Goal: Obtain resource: Download file/media

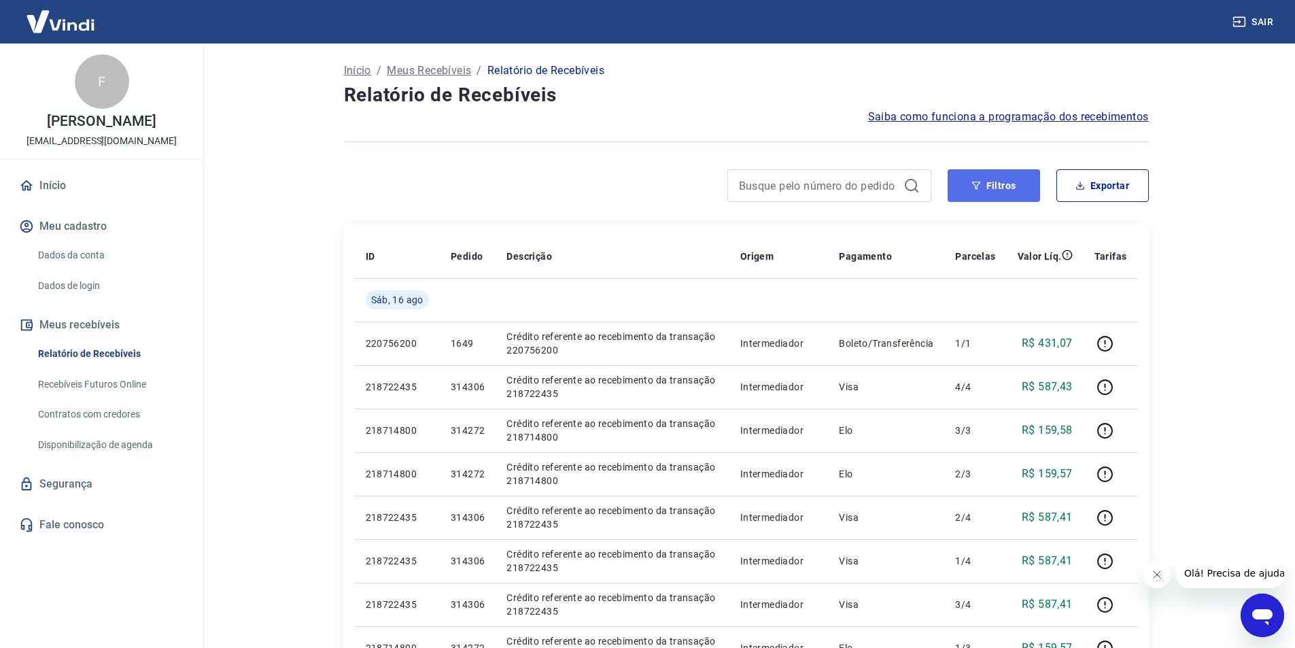
click at [1010, 191] on button "Filtros" at bounding box center [993, 185] width 92 height 33
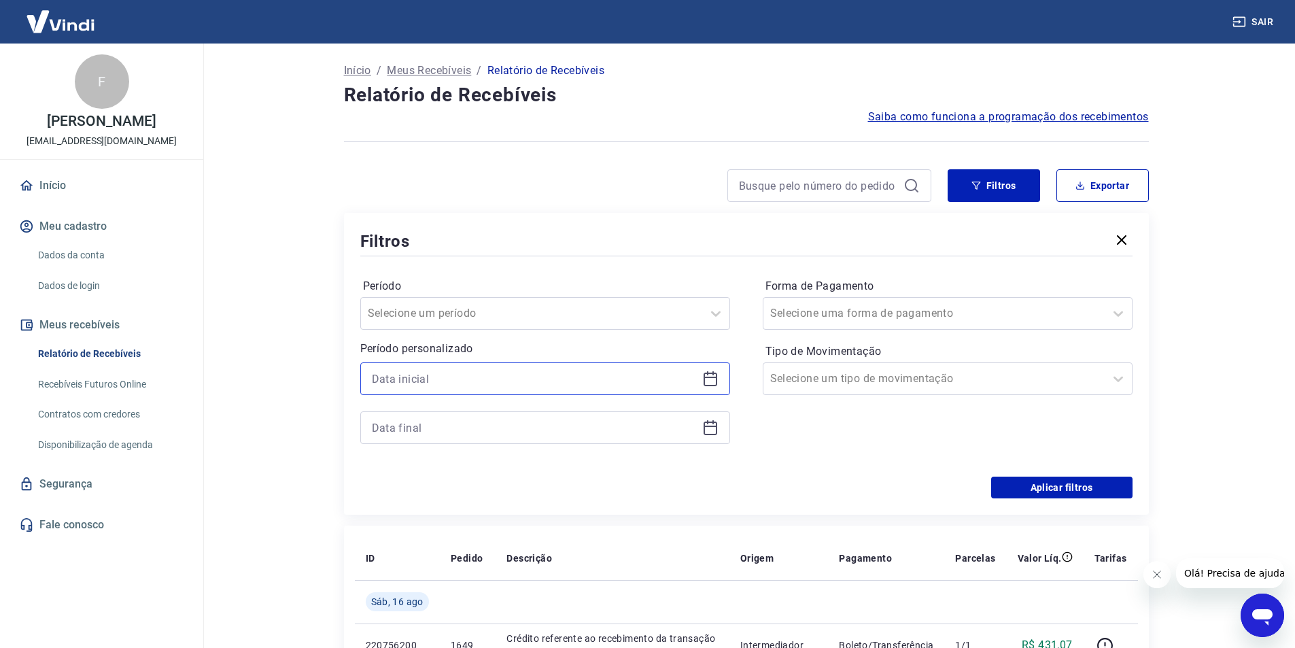
click at [423, 383] on input at bounding box center [534, 378] width 325 height 20
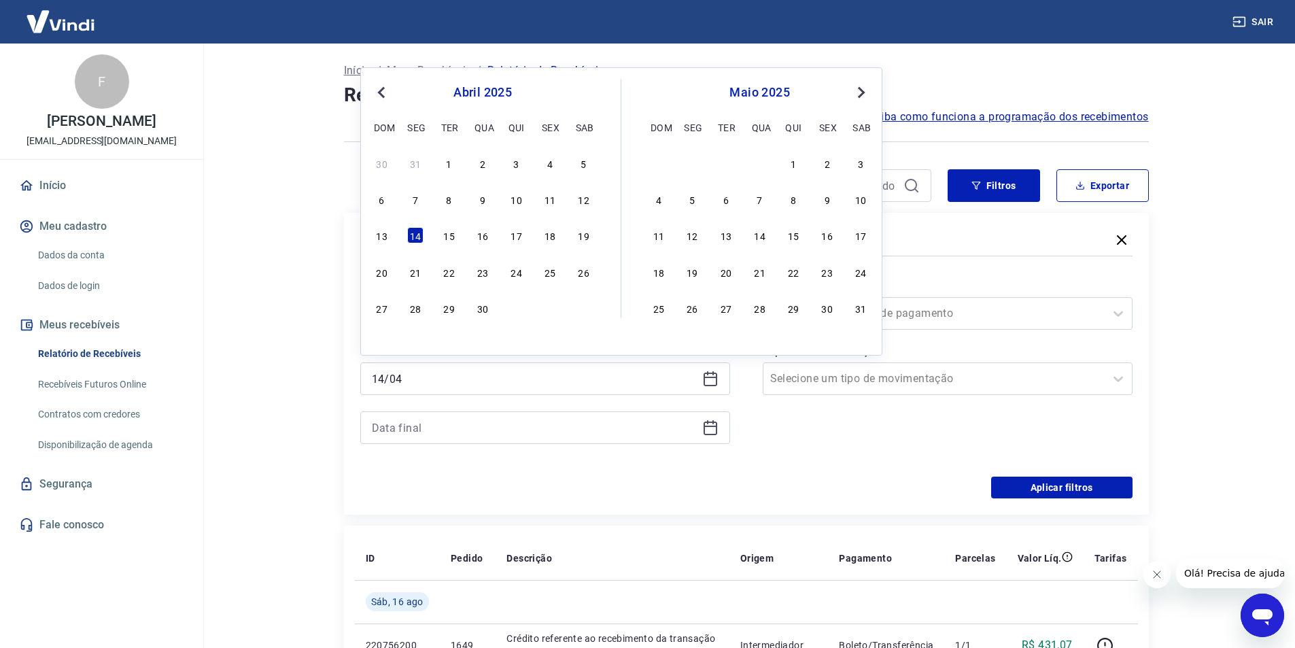
click at [377, 87] on button "Previous Month" at bounding box center [381, 92] width 16 height 16
click at [380, 87] on button "Previous Month" at bounding box center [381, 92] width 16 height 16
click at [381, 87] on button "Previous Month" at bounding box center [381, 92] width 16 height 16
click at [865, 88] on button "Next Month" at bounding box center [861, 92] width 16 height 16
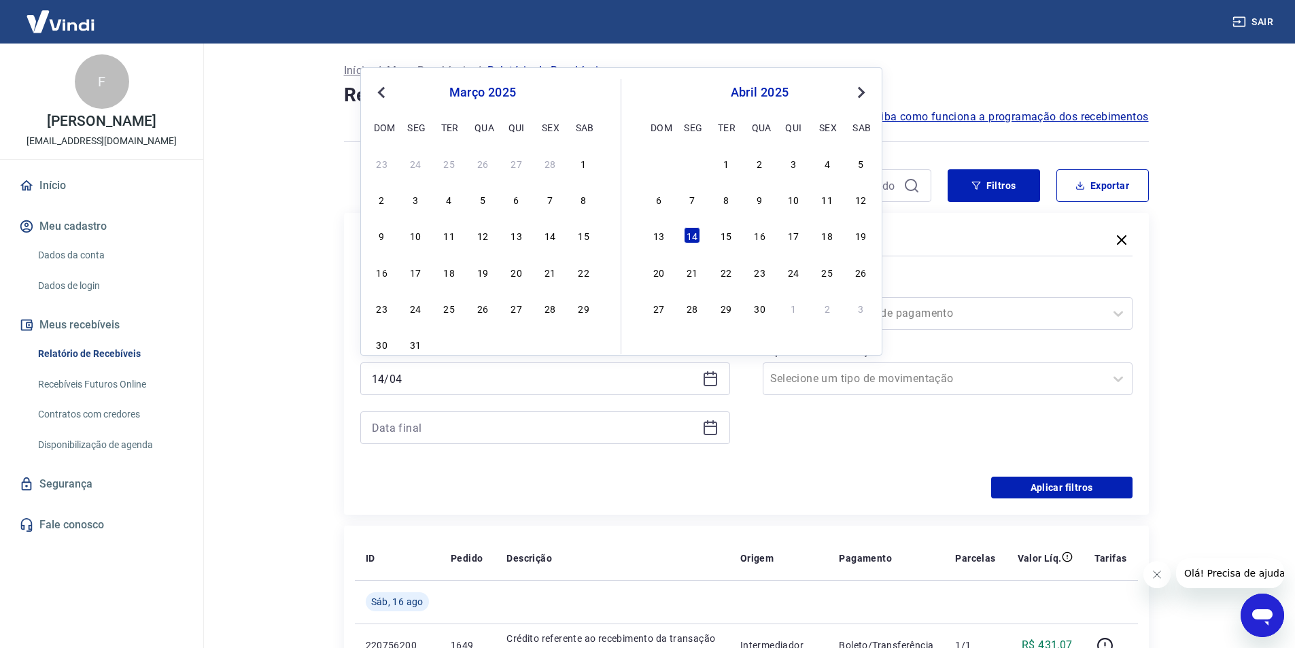
click at [683, 230] on div "13 14 15 16 17 18 19" at bounding box center [759, 236] width 222 height 20
click at [690, 232] on div "14" at bounding box center [692, 235] width 16 height 16
type input "[DATE]"
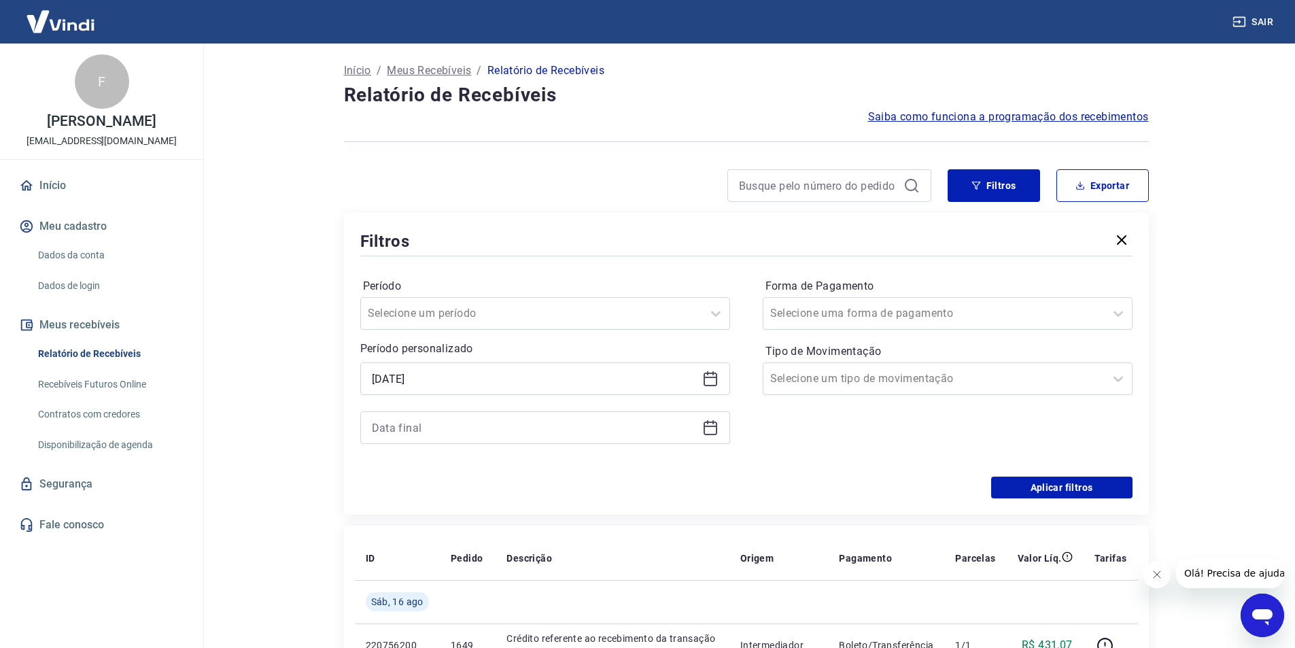
click at [712, 436] on div at bounding box center [545, 427] width 370 height 33
click at [711, 426] on icon at bounding box center [710, 425] width 14 height 1
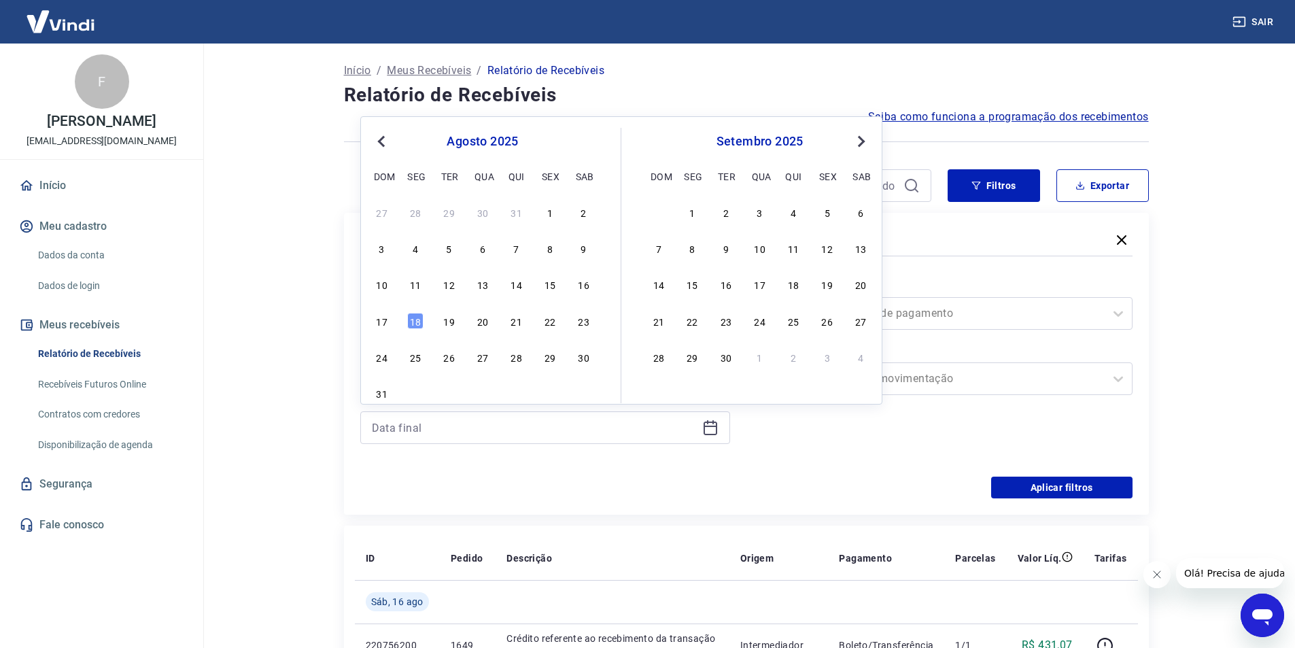
click at [375, 145] on button "Previous Month" at bounding box center [381, 141] width 16 height 16
click at [383, 142] on span "Previous Month" at bounding box center [383, 141] width 0 height 16
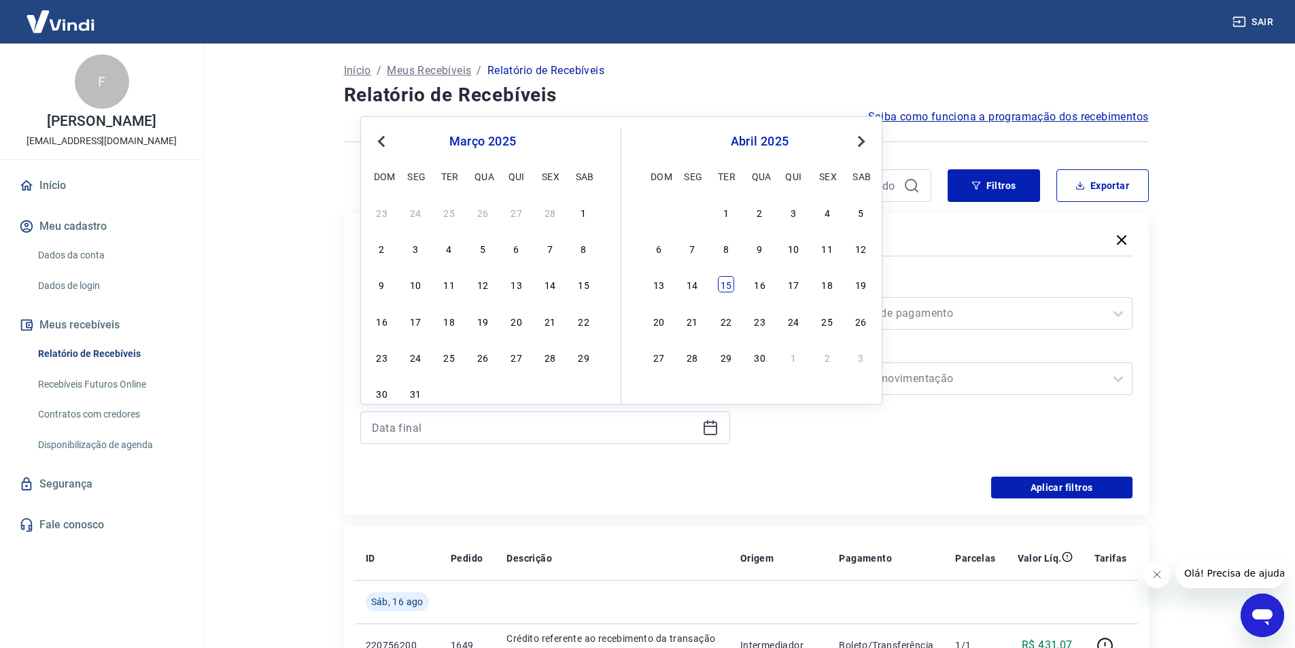
click at [718, 281] on div "15" at bounding box center [726, 284] width 16 height 16
click at [718, 281] on label "Período" at bounding box center [545, 286] width 364 height 16
type input "[DATE]"
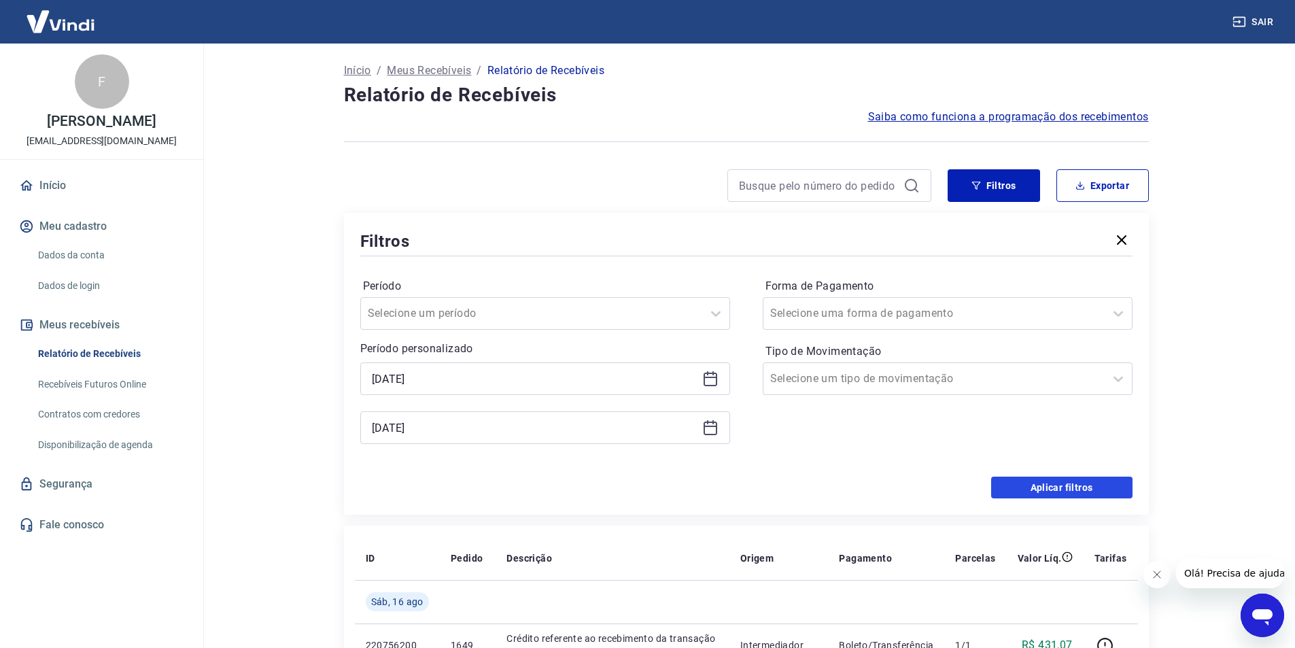
drag, startPoint x: 1050, startPoint y: 493, endPoint x: 952, endPoint y: 398, distance: 136.5
click at [1050, 491] on button "Aplicar filtros" at bounding box center [1061, 487] width 141 height 22
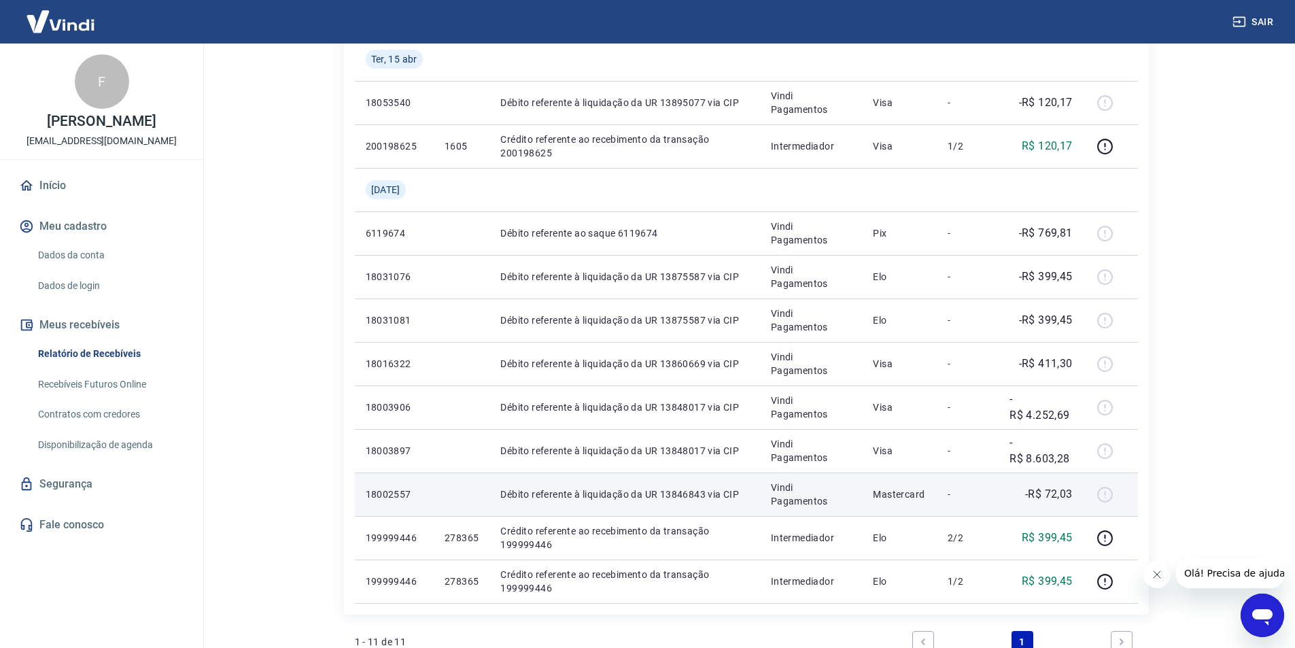
scroll to position [272, 0]
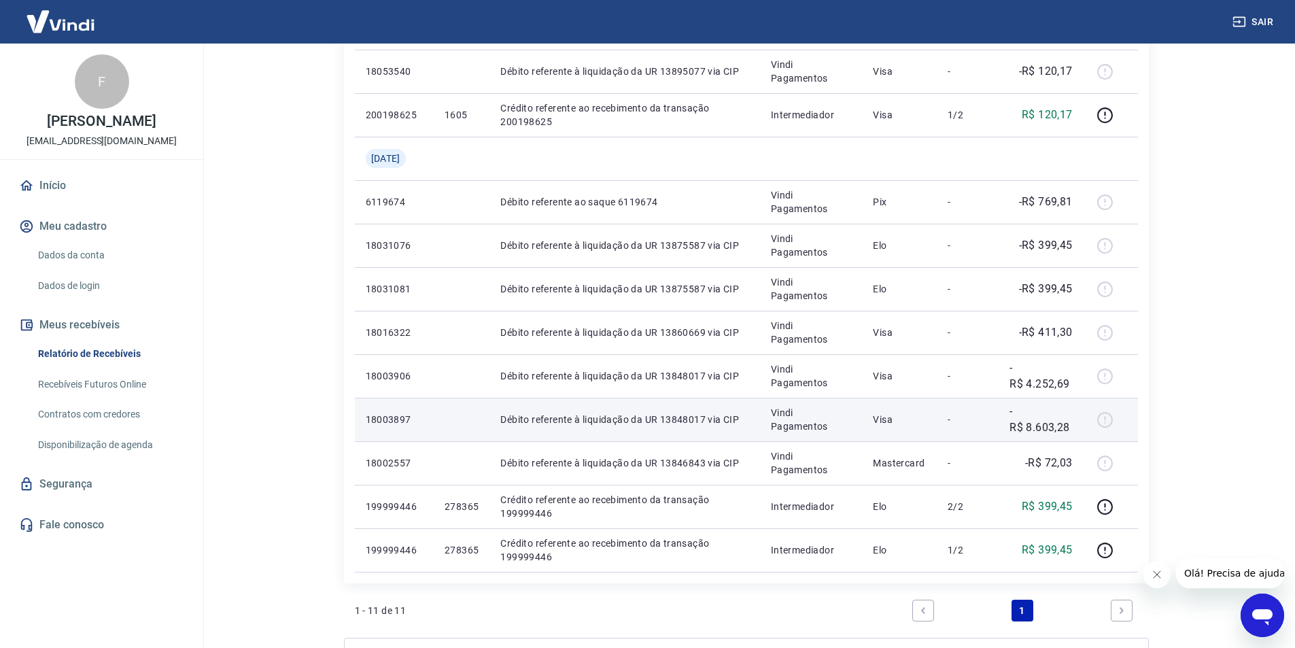
click at [1106, 421] on div at bounding box center [1110, 419] width 33 height 22
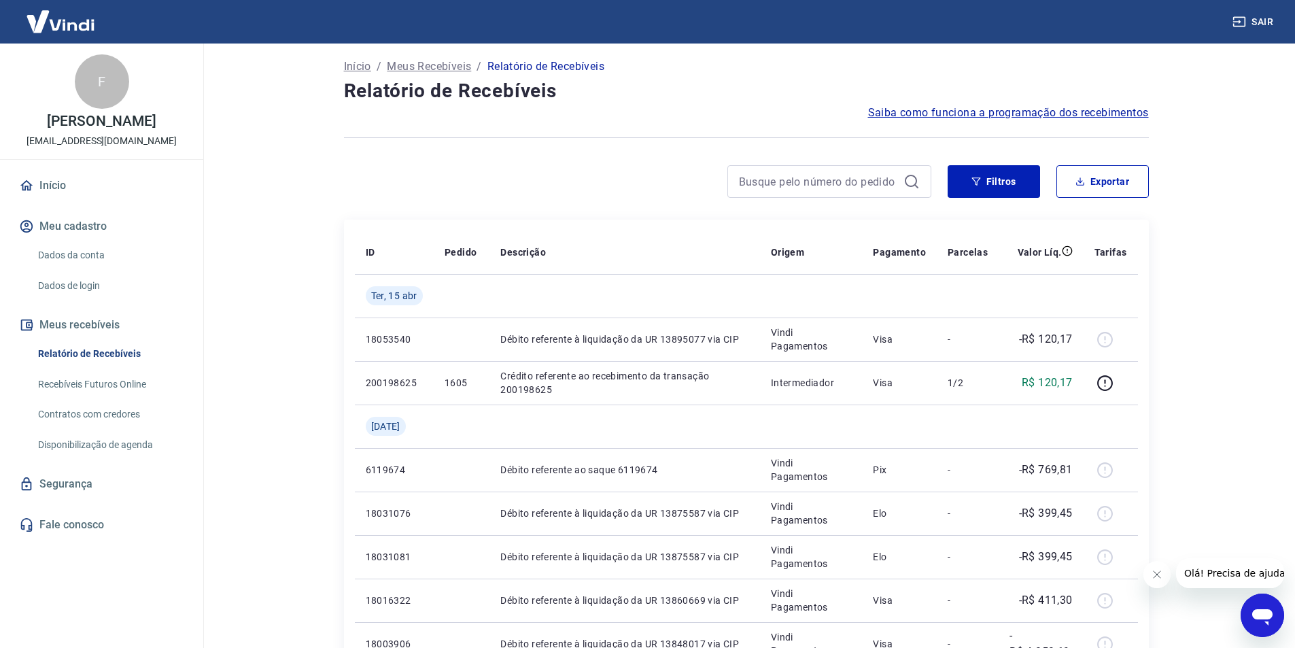
scroll to position [0, 0]
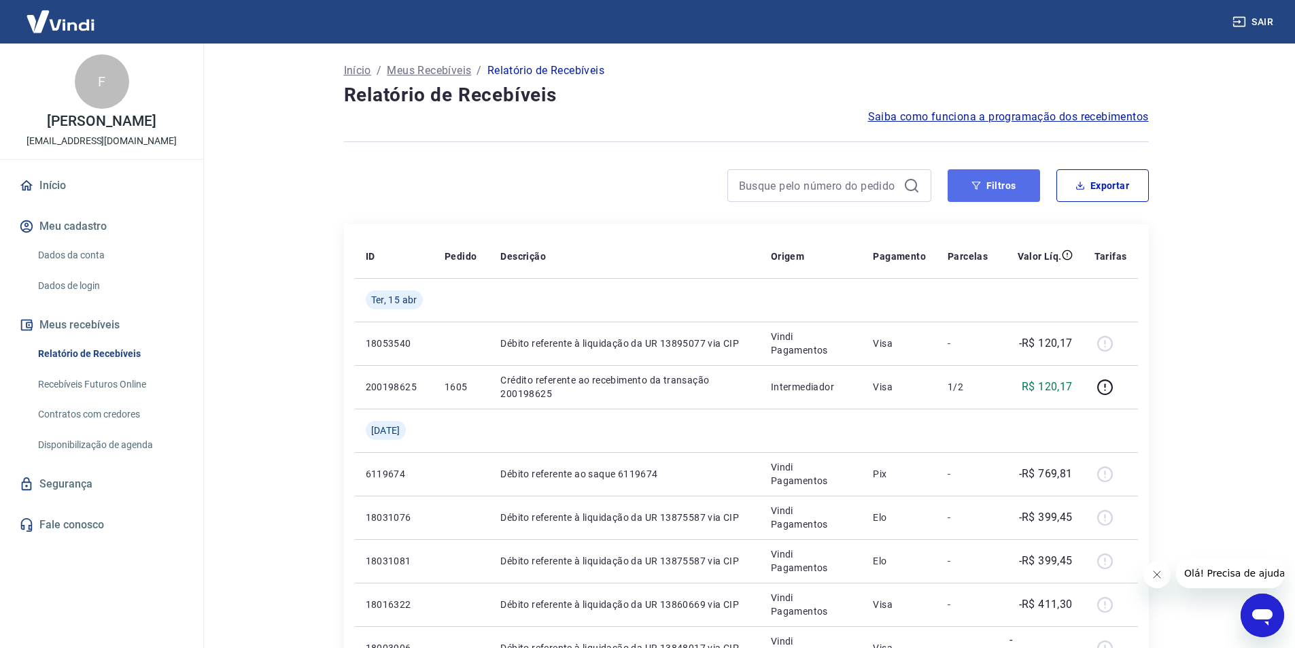
click at [1015, 188] on button "Filtros" at bounding box center [993, 185] width 92 height 33
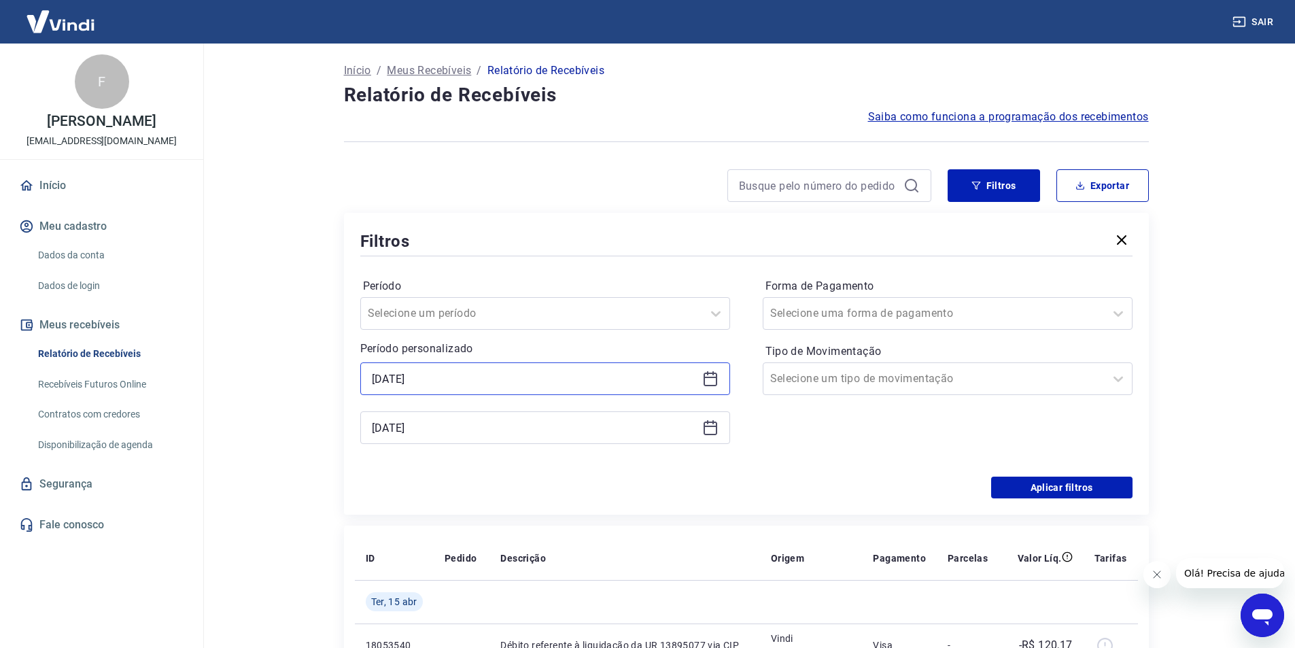
click at [380, 381] on input "[DATE]" at bounding box center [534, 378] width 325 height 20
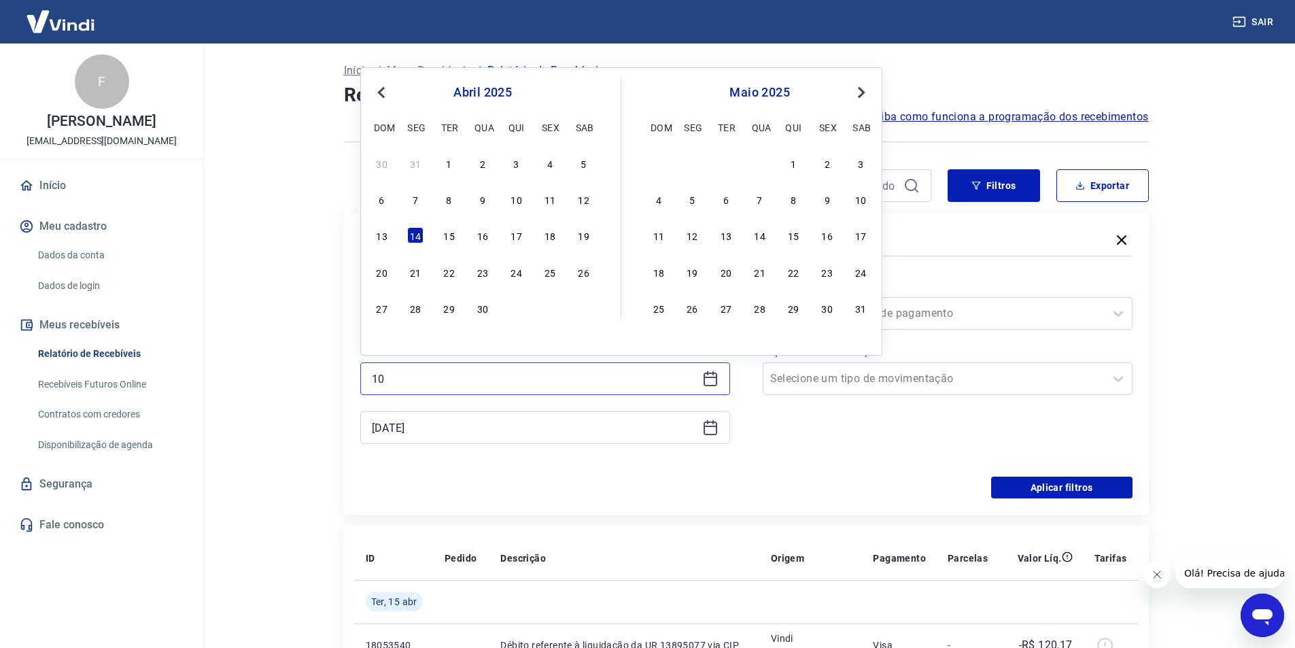
type input "1"
type input "[DATE]"
click at [383, 429] on input "[DATE]" at bounding box center [534, 427] width 325 height 20
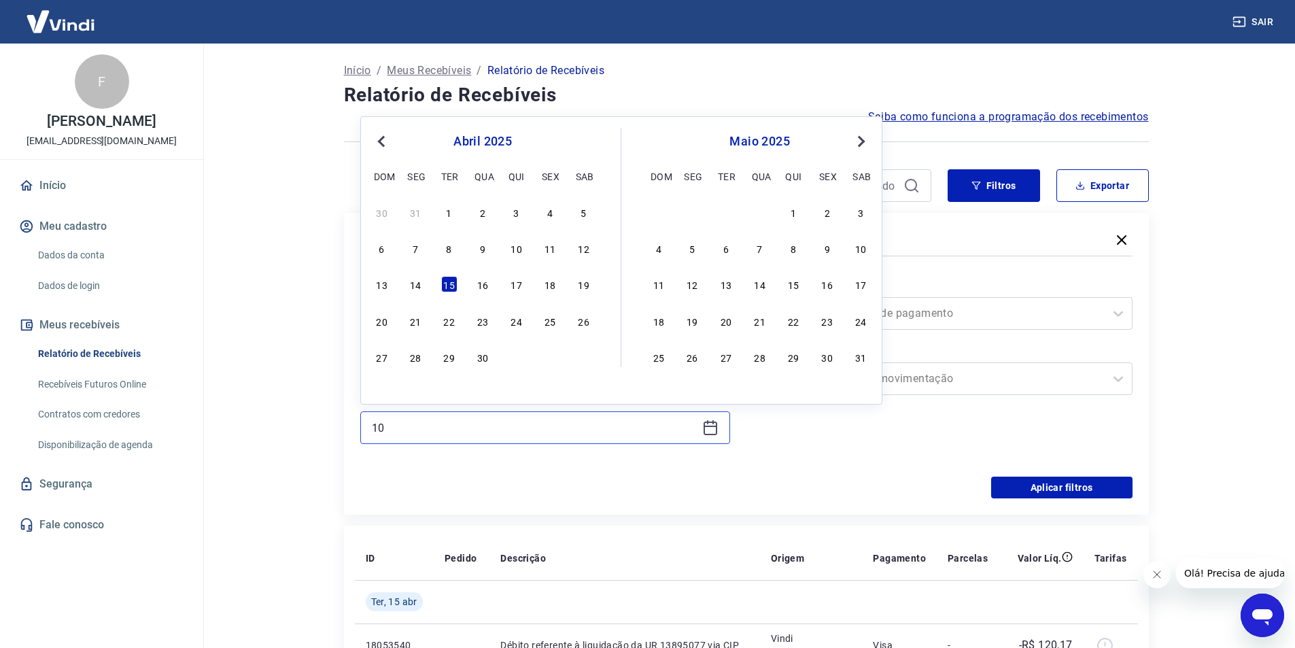
type input "1"
type input "[DATE]"
click at [1039, 492] on button "Aplicar filtros" at bounding box center [1061, 487] width 141 height 22
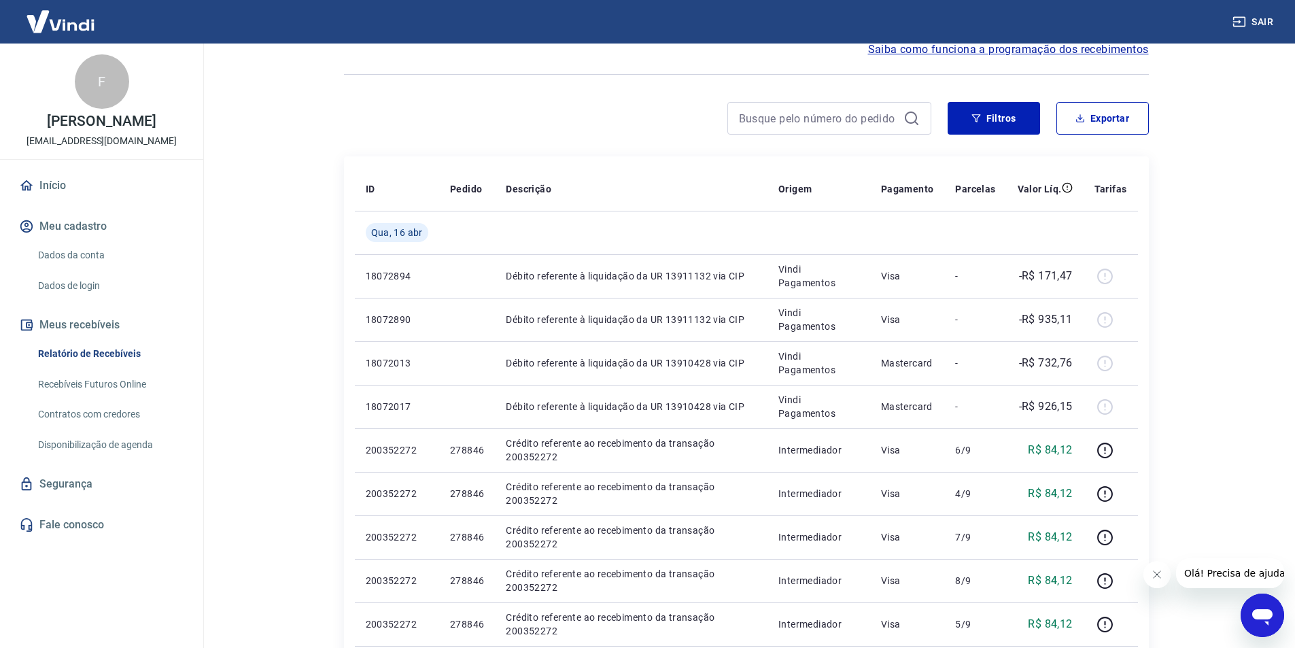
scroll to position [20, 0]
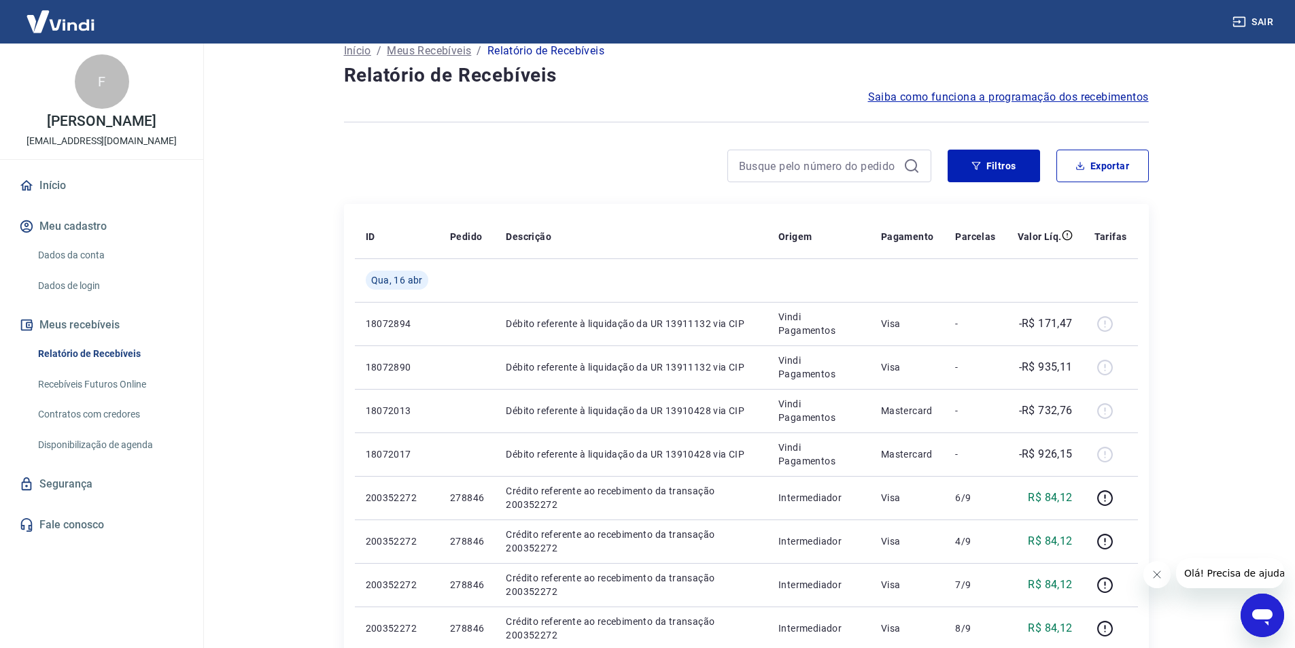
click at [1093, 161] on button "Exportar" at bounding box center [1102, 166] width 92 height 33
type input "[DATE]"
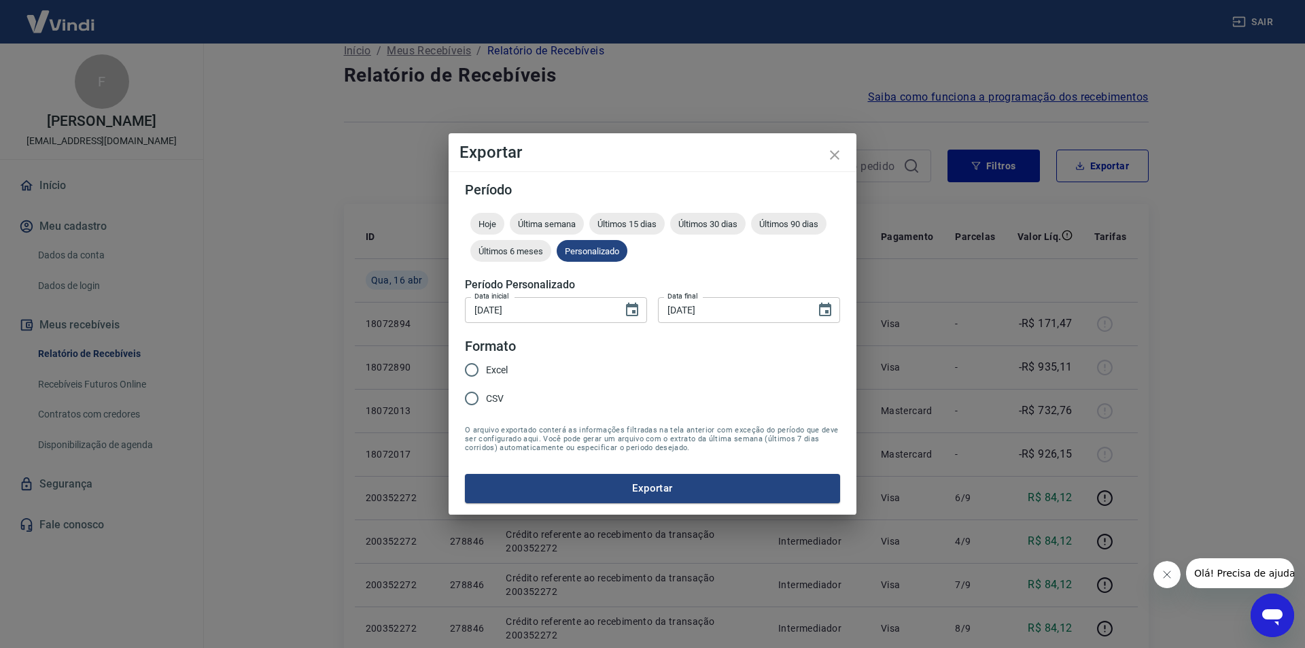
click at [500, 365] on span "Excel" at bounding box center [497, 370] width 22 height 14
click at [486, 365] on input "Excel" at bounding box center [471, 369] width 29 height 29
radio input "true"
click at [561, 487] on button "Exportar" at bounding box center [652, 488] width 375 height 29
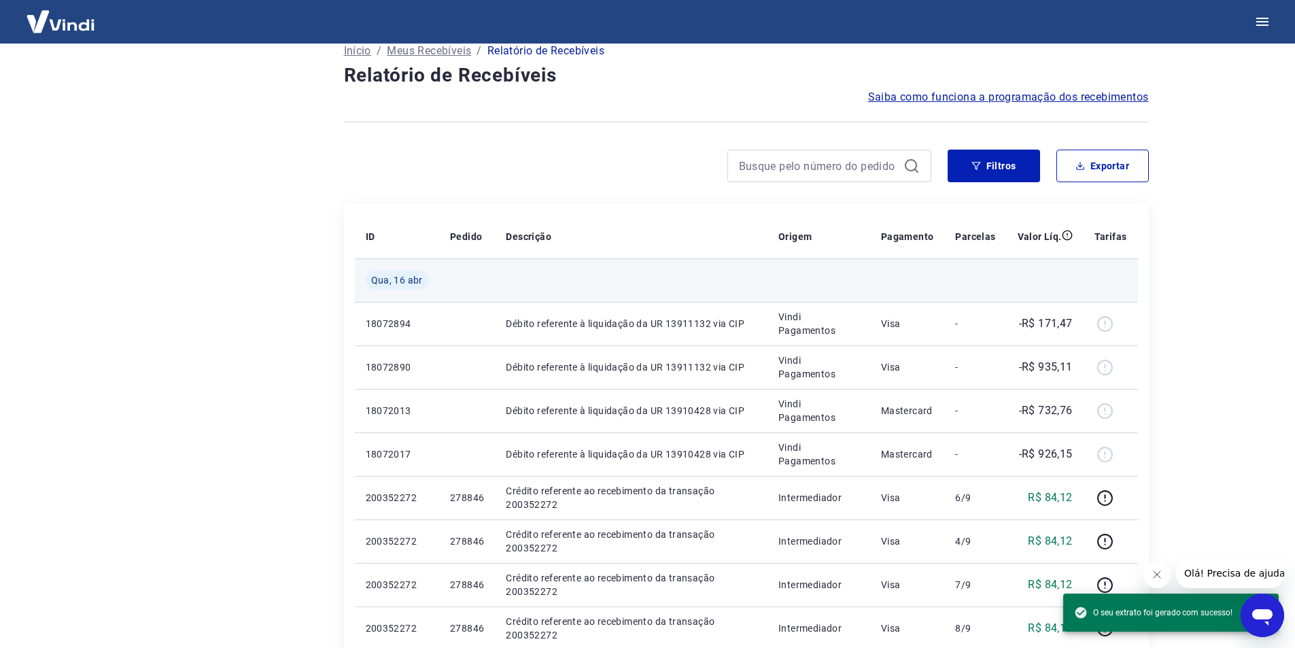
click at [1034, 224] on th "Valor Líq." at bounding box center [1045, 236] width 77 height 43
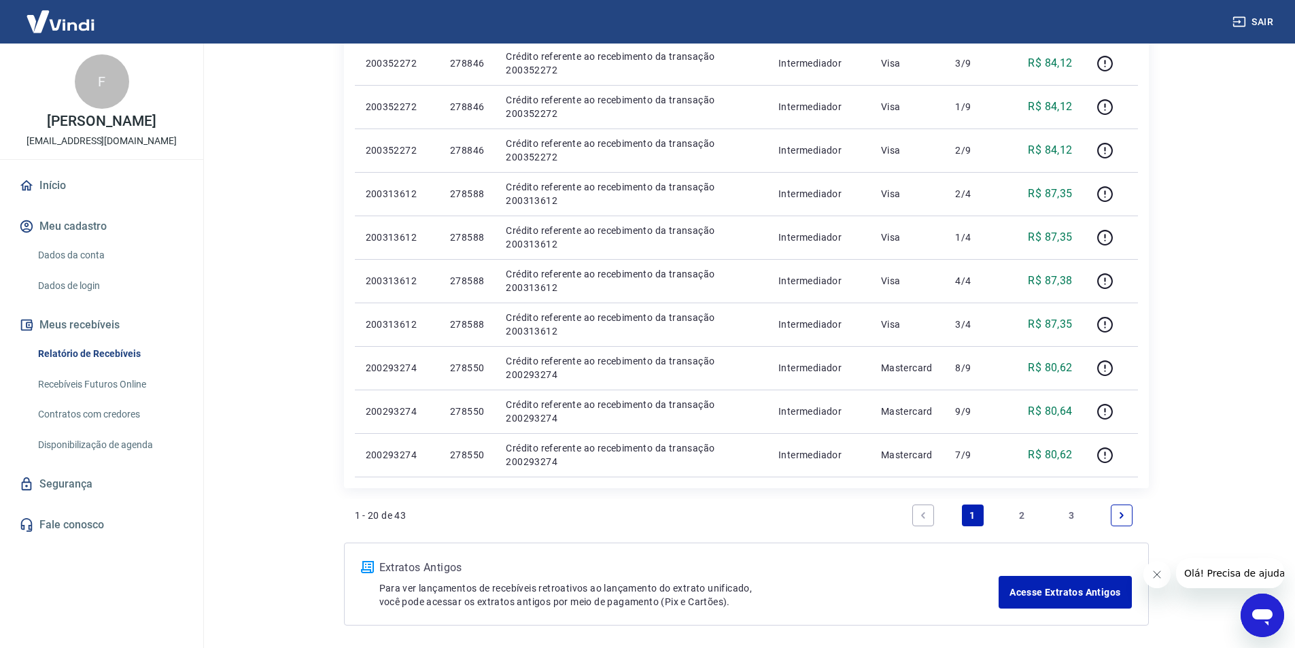
scroll to position [748, 0]
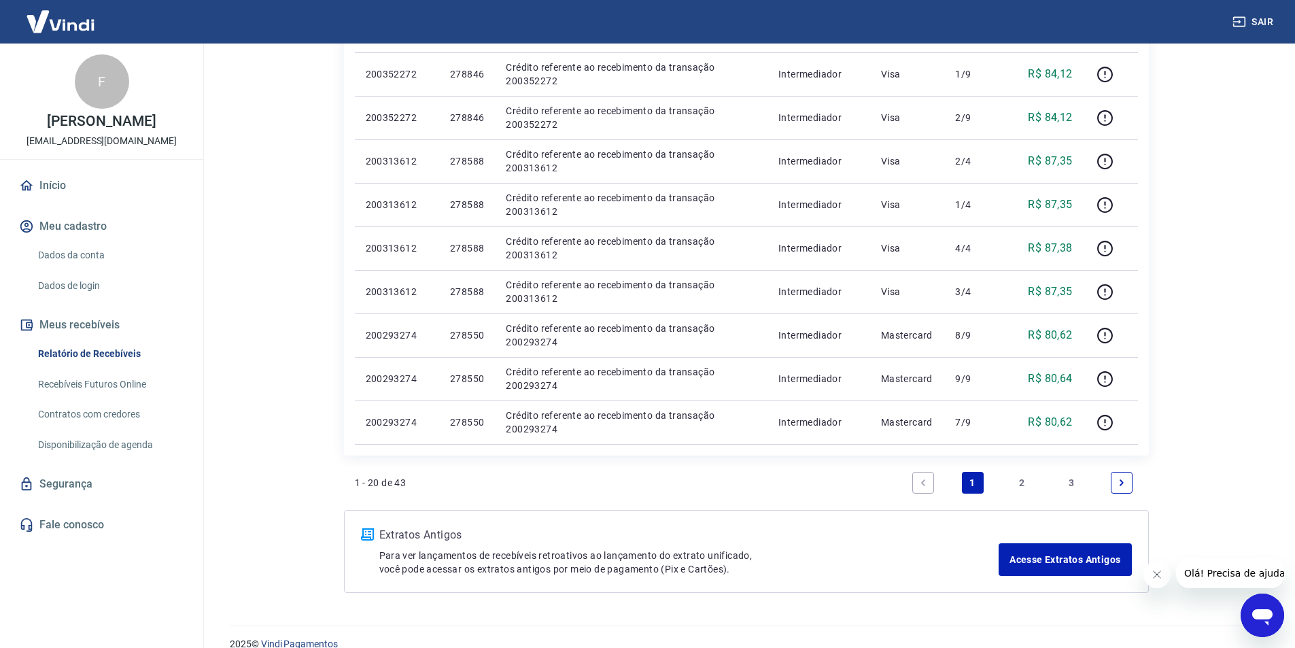
drag, startPoint x: 1025, startPoint y: 485, endPoint x: 1185, endPoint y: 302, distance: 242.8
click at [1025, 485] on link "2" at bounding box center [1022, 483] width 22 height 22
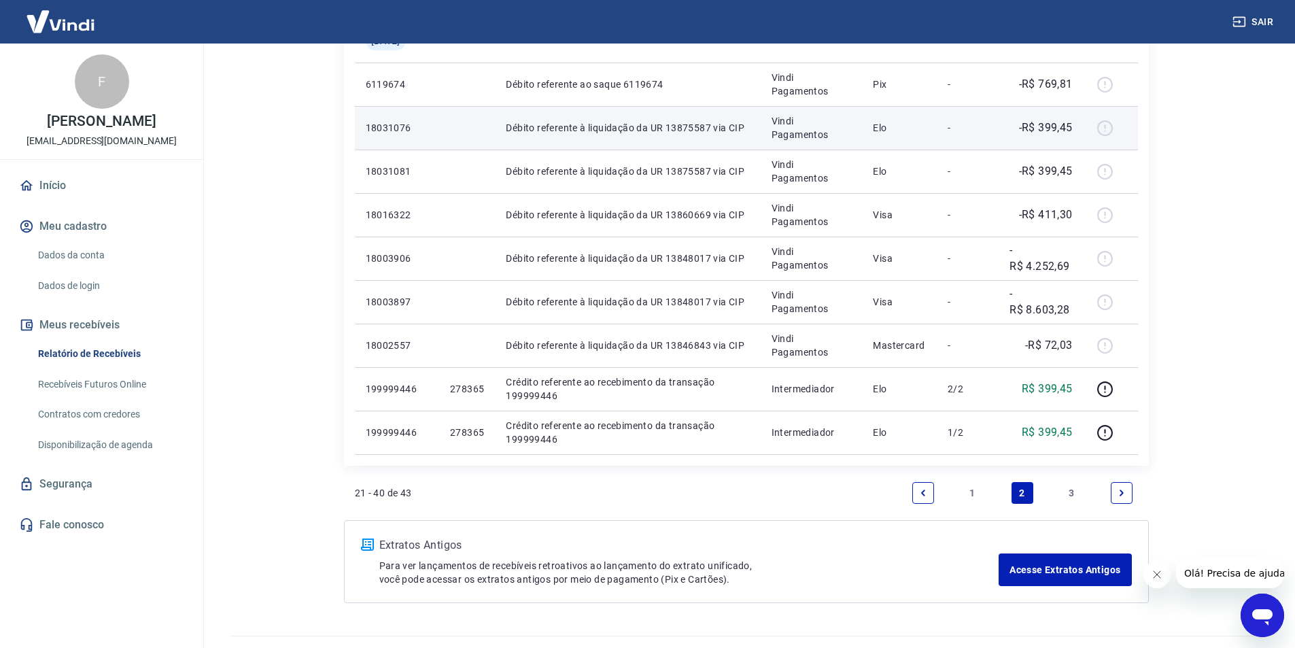
scroll to position [854, 0]
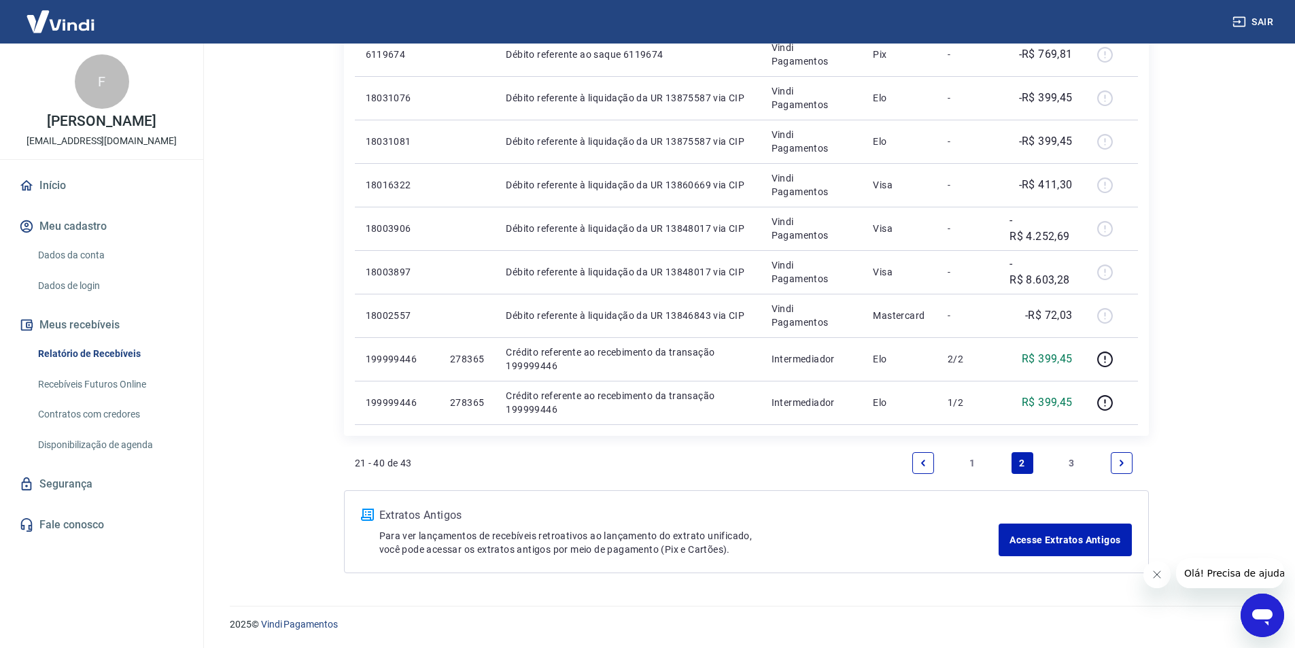
drag, startPoint x: 1073, startPoint y: 459, endPoint x: 1123, endPoint y: 258, distance: 208.0
click at [1073, 460] on link "3" at bounding box center [1072, 463] width 22 height 22
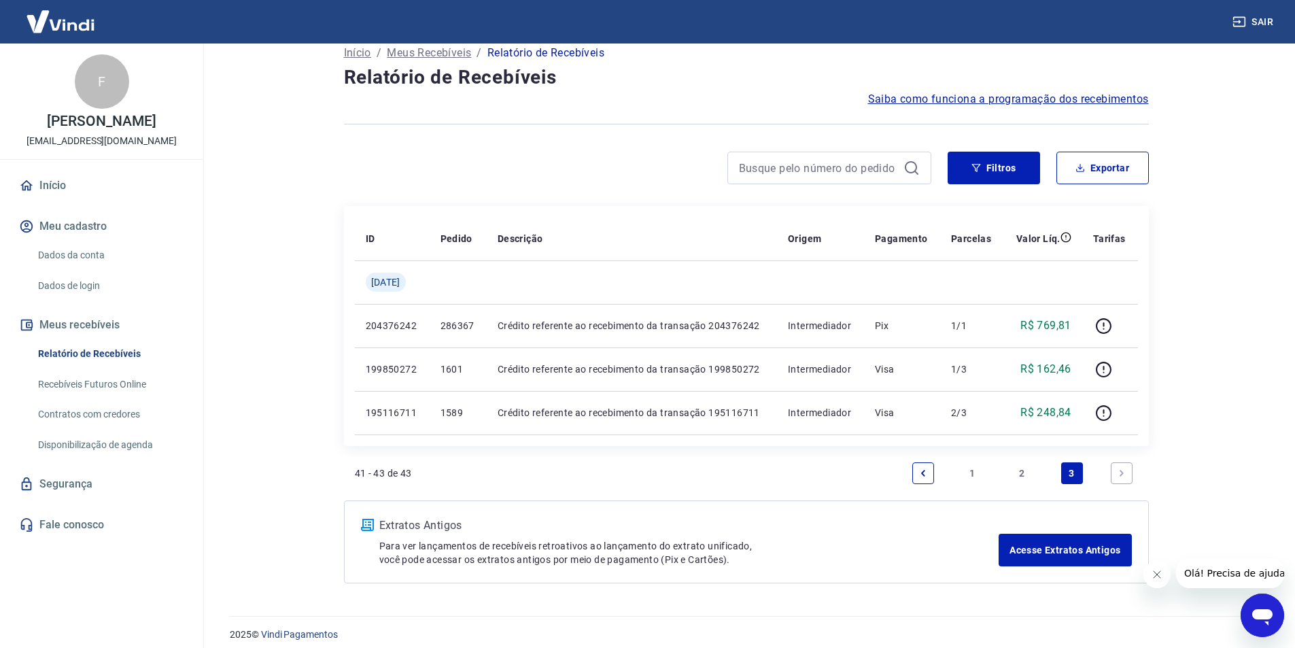
scroll to position [28, 0]
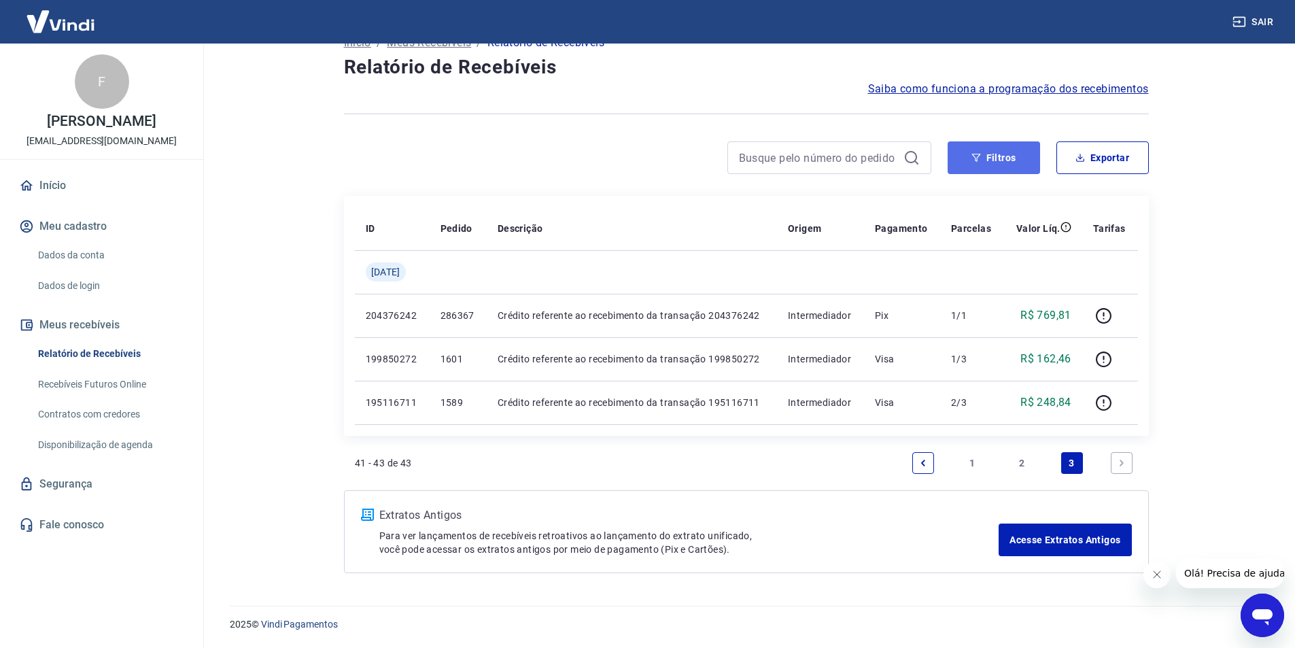
click at [1007, 162] on button "Filtros" at bounding box center [993, 157] width 92 height 33
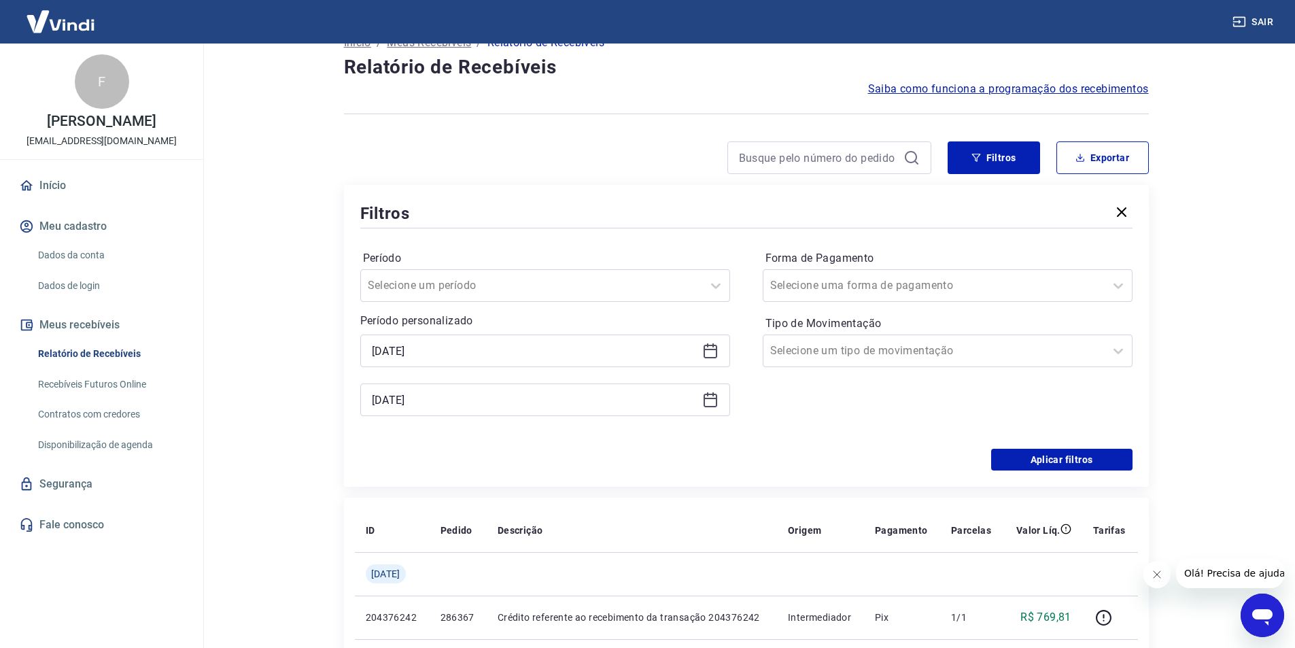
click at [712, 354] on icon at bounding box center [710, 351] width 16 height 16
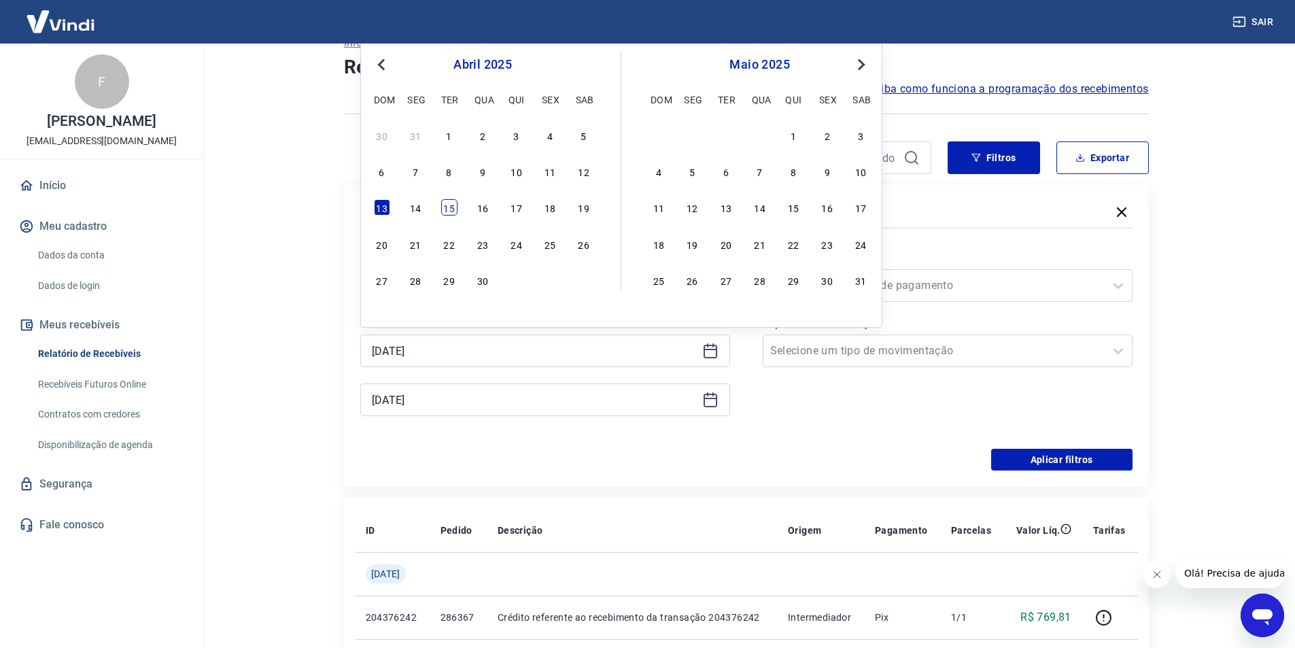
click at [448, 209] on div "15" at bounding box center [449, 207] width 16 height 16
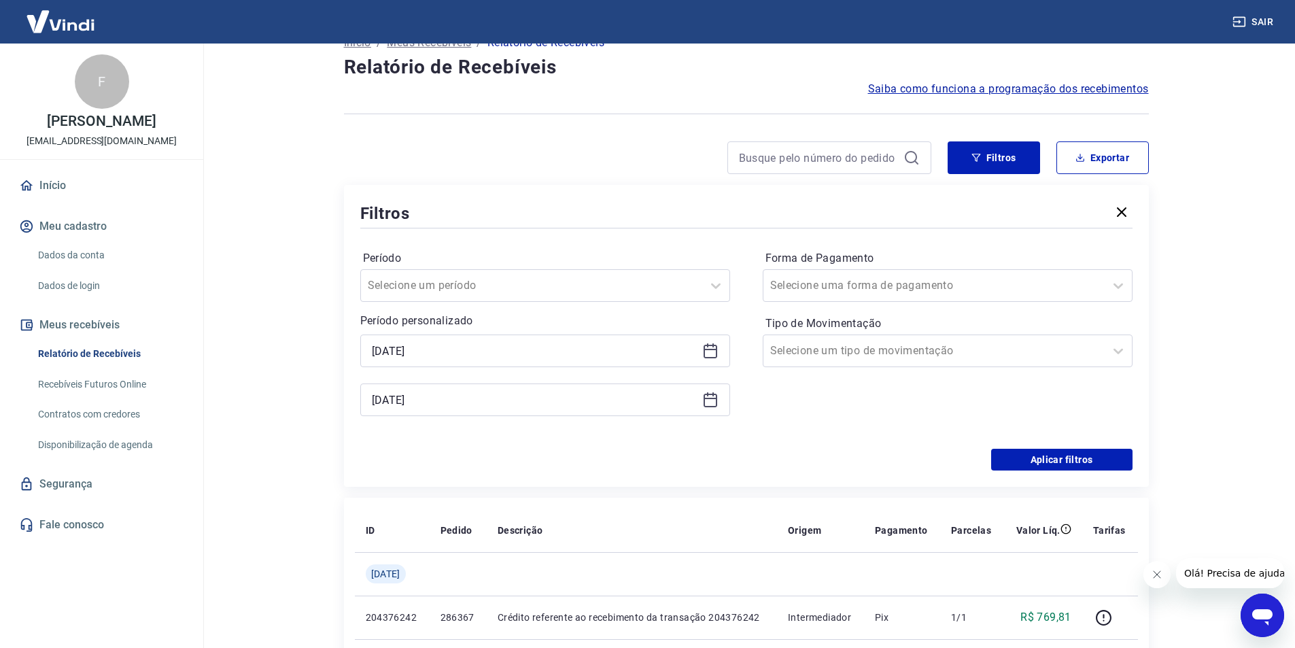
click at [708, 349] on icon at bounding box center [710, 349] width 14 height 1
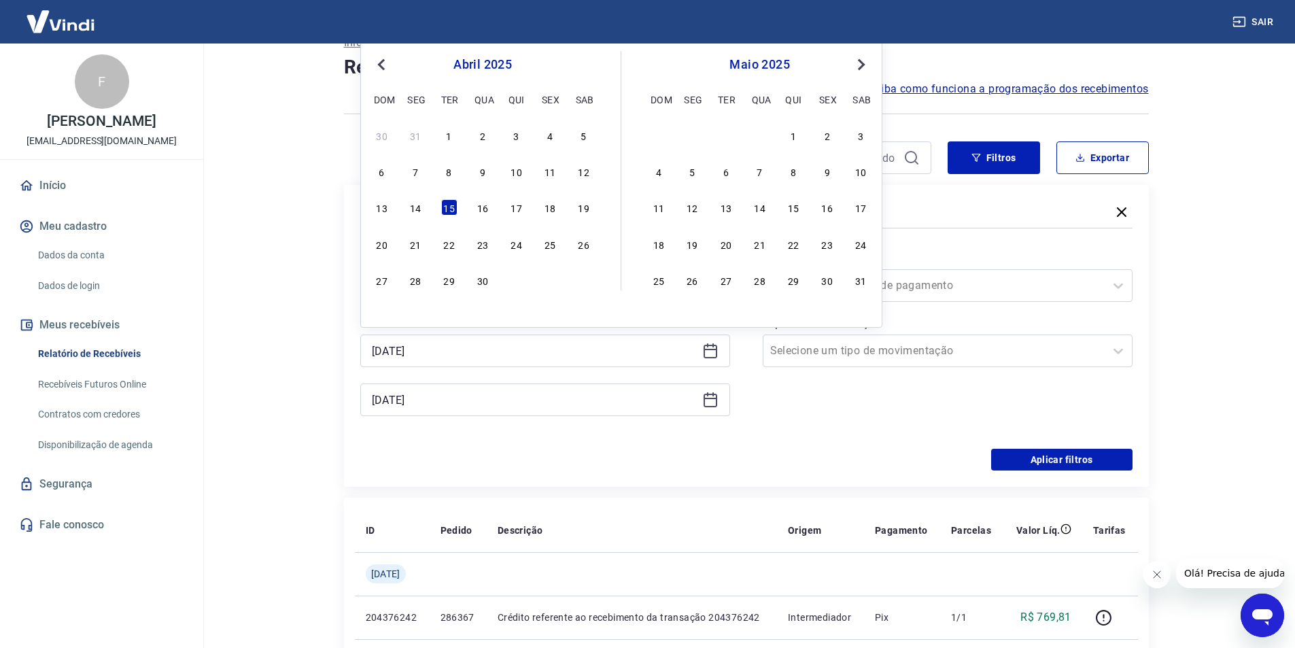
click at [866, 67] on button "Next Month" at bounding box center [861, 64] width 16 height 16
click at [547, 208] on div "15" at bounding box center [550, 207] width 16 height 16
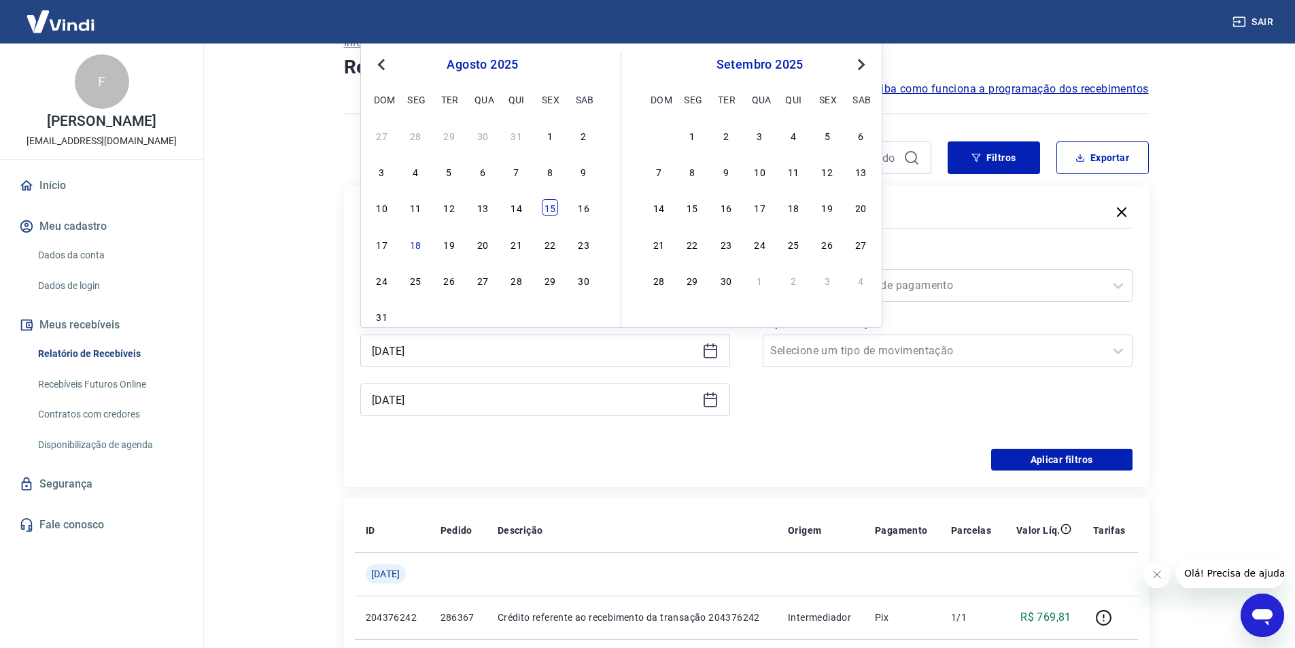
type input "[DATE]"
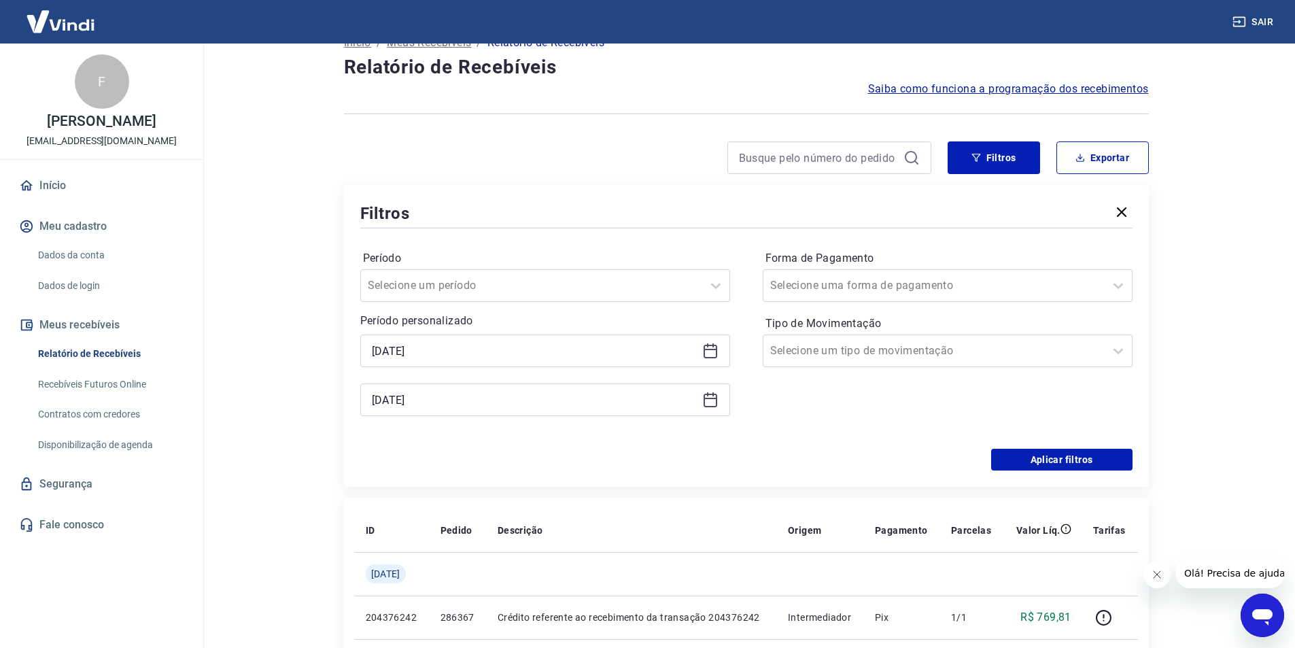
click at [716, 405] on icon at bounding box center [710, 401] width 14 height 14
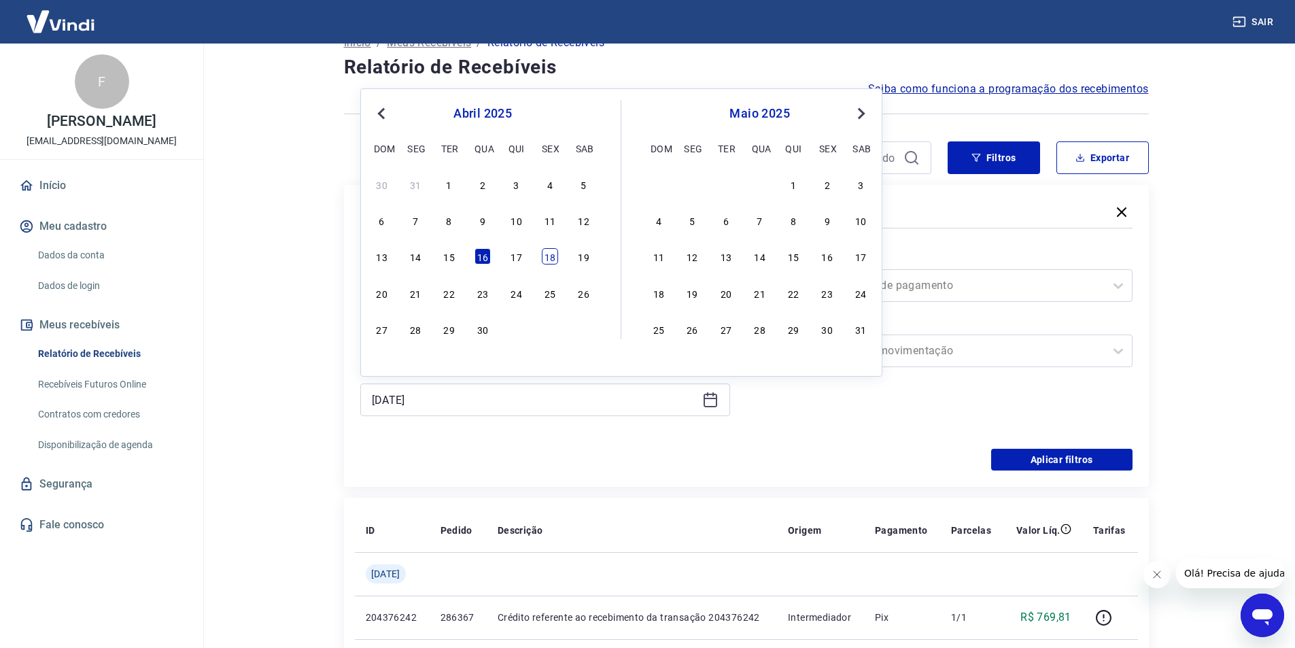
click at [551, 254] on div "18" at bounding box center [550, 256] width 16 height 16
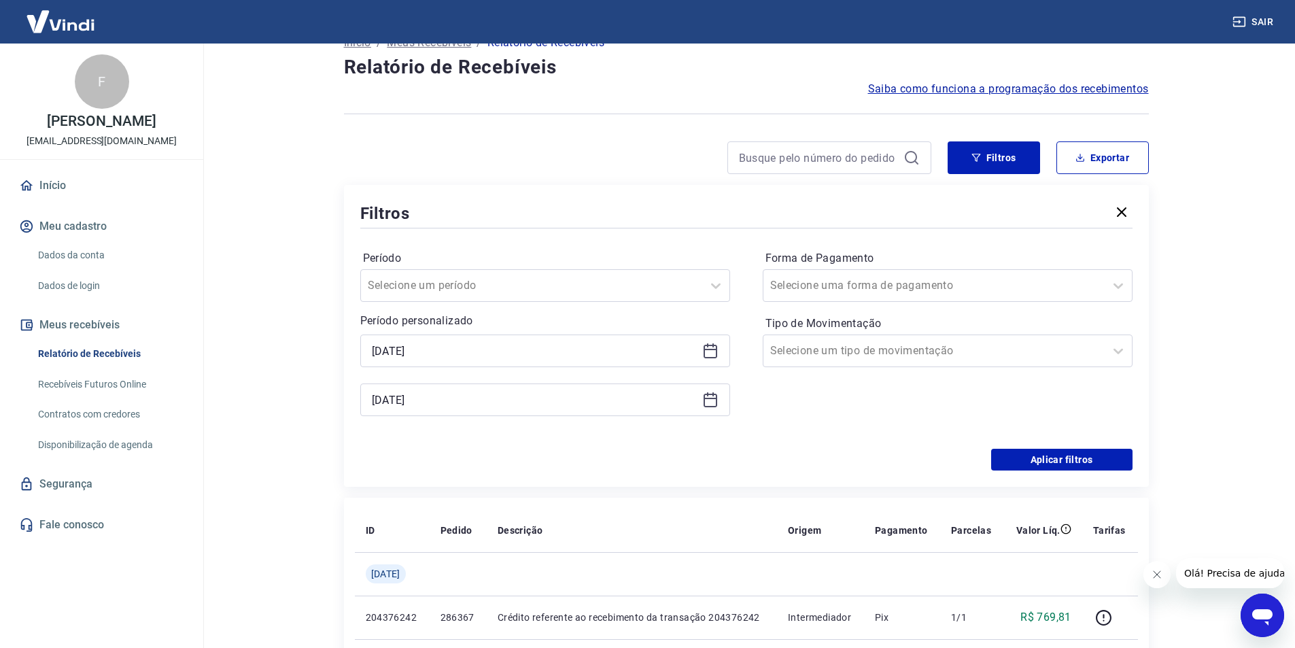
click at [710, 408] on div "[DATE]" at bounding box center [545, 399] width 370 height 33
click at [714, 398] on icon at bounding box center [710, 398] width 14 height 1
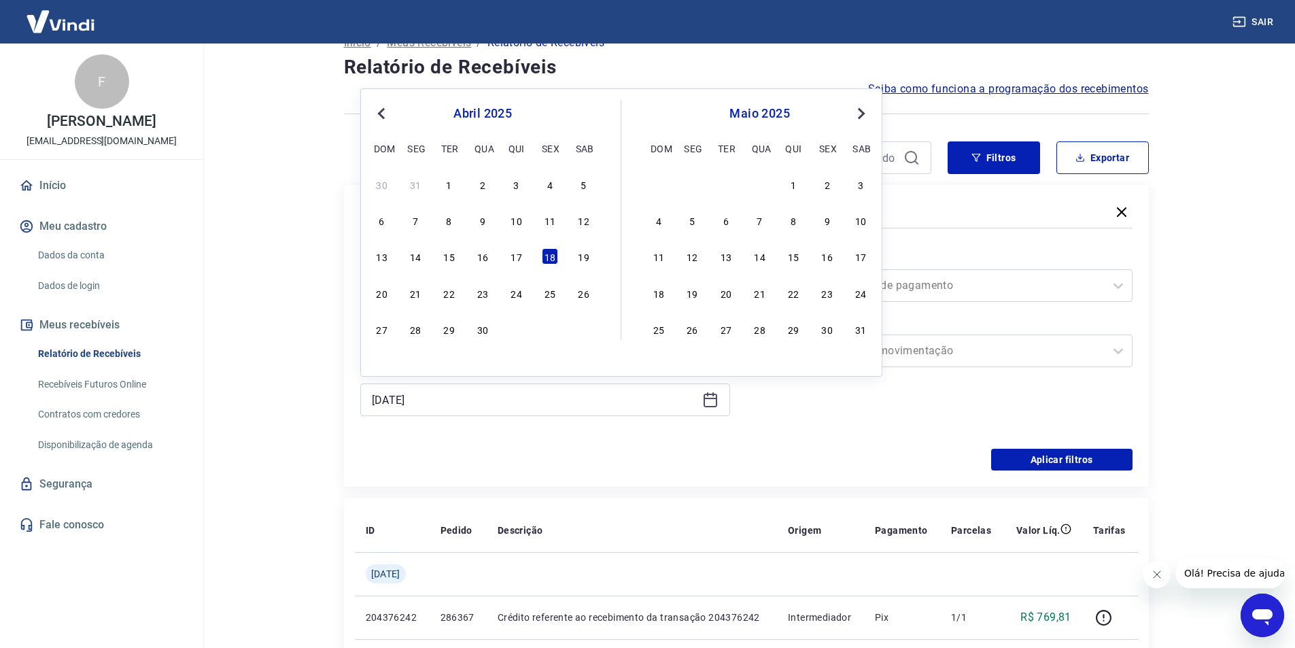
click at [867, 111] on button "Next Month" at bounding box center [861, 113] width 16 height 16
click at [688, 288] on div "18" at bounding box center [692, 293] width 16 height 16
type input "[DATE]"
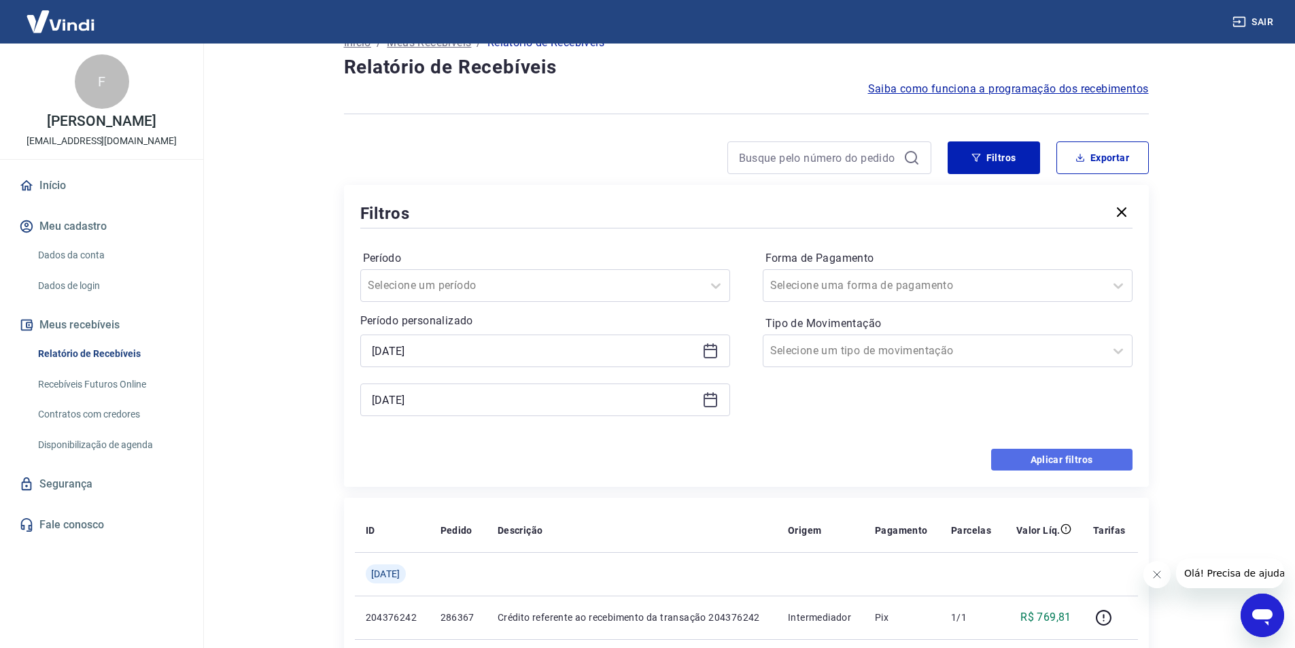
click at [1017, 467] on button "Aplicar filtros" at bounding box center [1061, 460] width 141 height 22
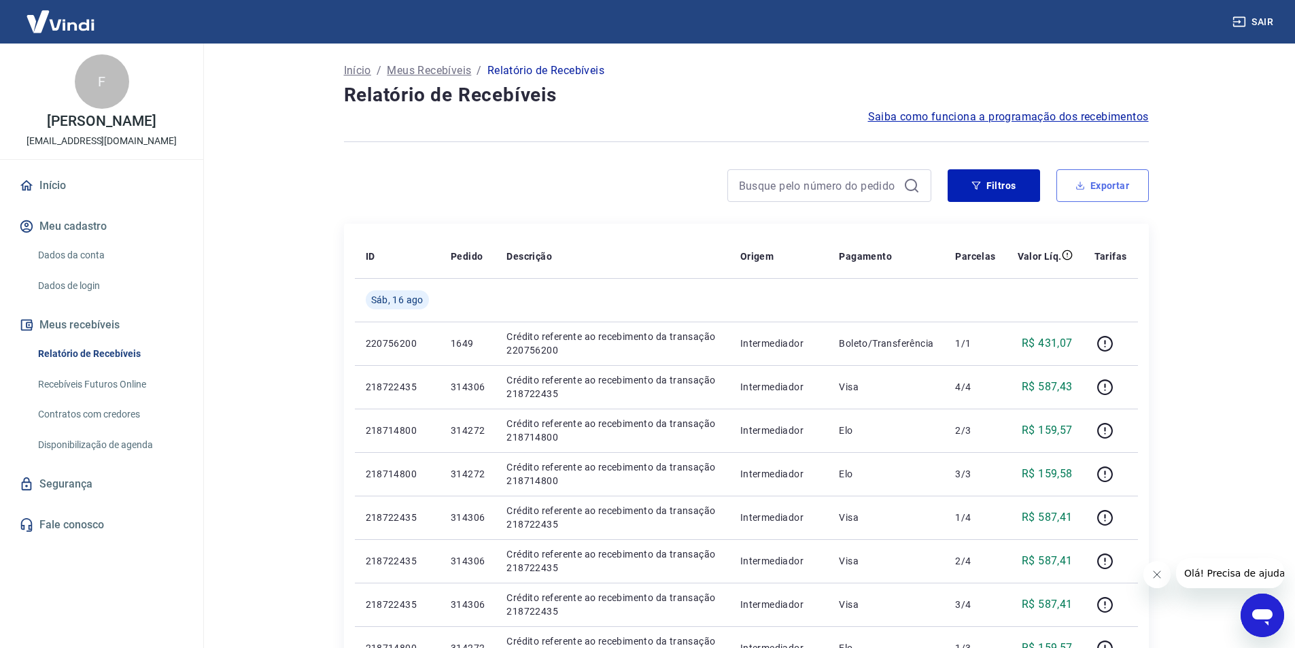
click at [1096, 184] on button "Exportar" at bounding box center [1102, 185] width 92 height 33
type input "[DATE]"
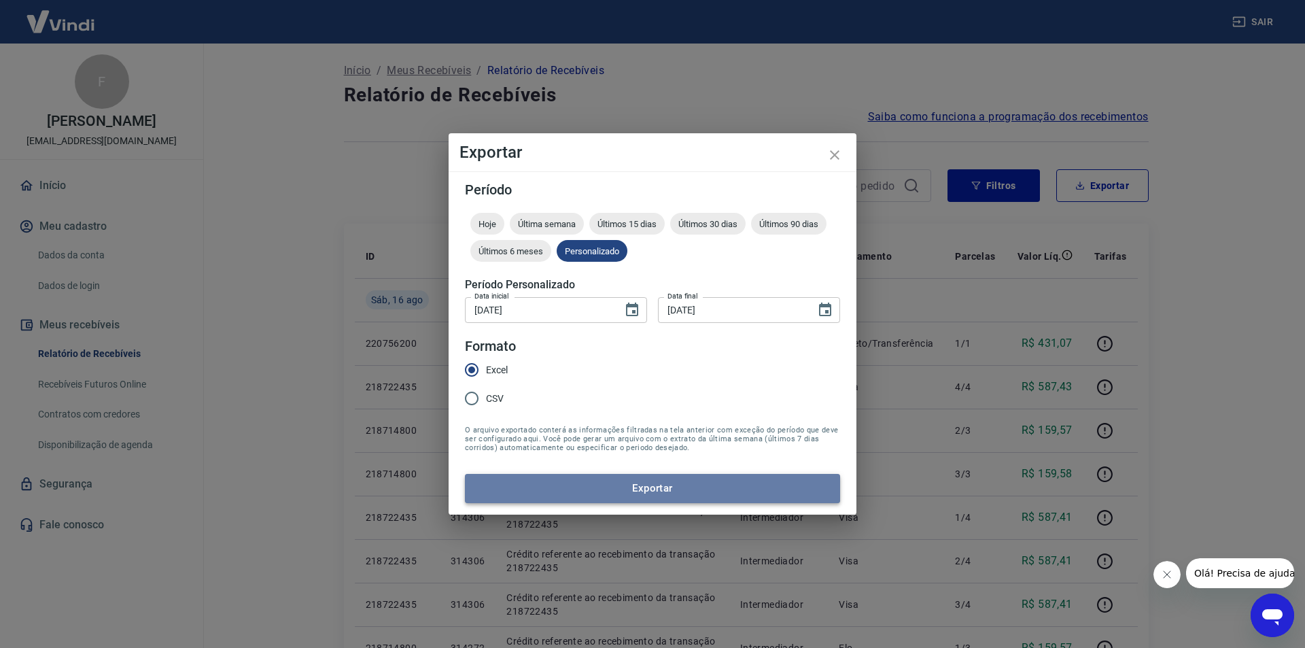
click at [567, 493] on button "Exportar" at bounding box center [652, 488] width 375 height 29
